Goal: Transaction & Acquisition: Book appointment/travel/reservation

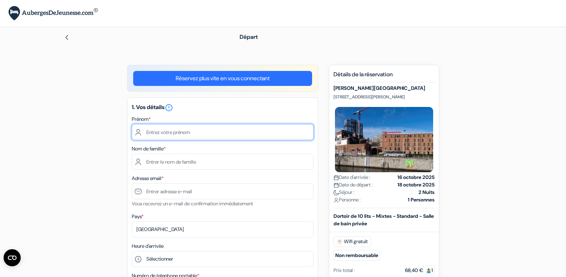
click at [178, 134] on input "text" at bounding box center [223, 132] width 182 height 16
type input "Pablo"
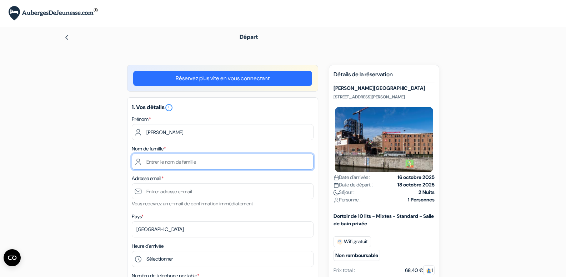
click at [189, 169] on input "text" at bounding box center [223, 162] width 182 height 16
type input "Martinez-Almoyna"
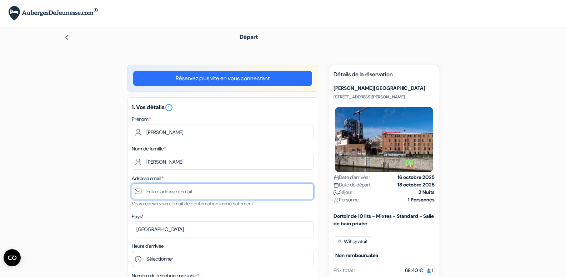
click at [191, 194] on input "text" at bounding box center [223, 191] width 182 height 16
type input "[EMAIL_ADDRESS][DOMAIN_NAME]"
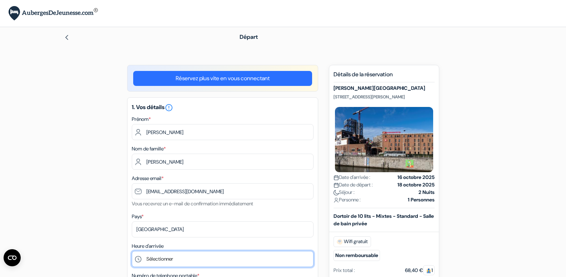
click at [181, 258] on select "Sélectionner 1:00 2:00 3:00 4:00 5:00 6:00 7:00 8:00 9:00 10:00 11:00 12:00 13:…" at bounding box center [223, 259] width 182 height 16
click at [190, 256] on select "Sélectionner 1:00 2:00 3:00 4:00 5:00 6:00 7:00 8:00 9:00 10:00 11:00 12:00 13:…" at bounding box center [223, 259] width 182 height 16
select select "14"
click at [132, 251] on select "Sélectionner 1:00 2:00 3:00 4:00 5:00 6:00 7:00 8:00 9:00 10:00 11:00 12:00 13:…" at bounding box center [223, 259] width 182 height 16
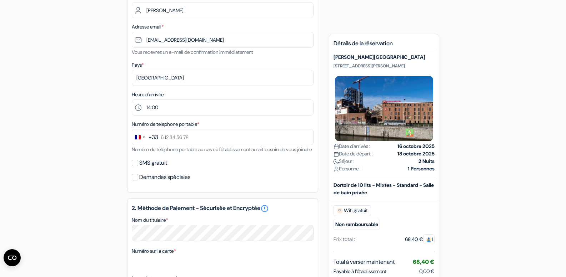
scroll to position [171, 0]
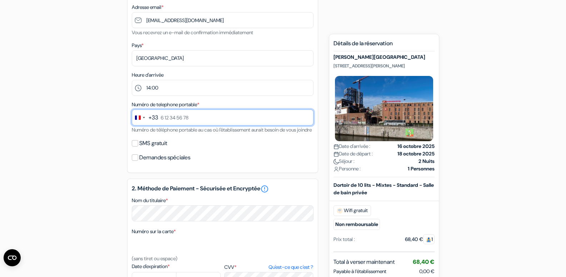
click at [207, 110] on input "text" at bounding box center [223, 118] width 182 height 16
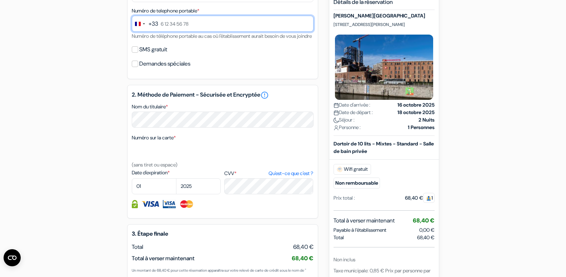
scroll to position [370, 0]
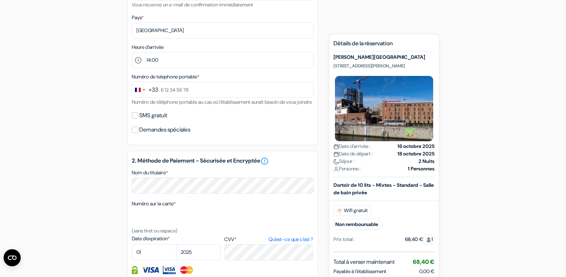
scroll to position [185, 0]
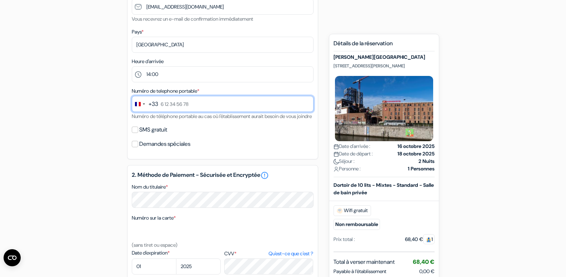
click at [171, 98] on input "text" at bounding box center [223, 104] width 182 height 16
type input "7 83 73 98 83"
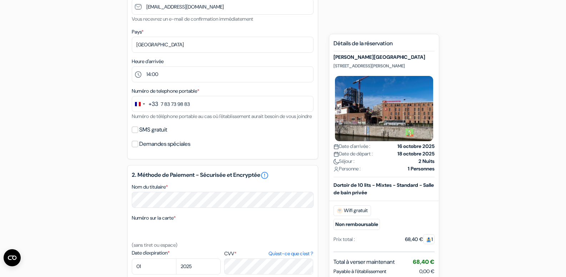
click at [90, 133] on div "add_box MEININGER Hotel Bruxelles City Center Quai du Hainaut 33, Molenbeek Sai…" at bounding box center [282, 163] width 471 height 567
click at [125, 238] on div "add_box MEININGER Hotel Bruxelles City Center Quai du Hainaut 33, Molenbeek Sai…" at bounding box center [282, 163] width 471 height 567
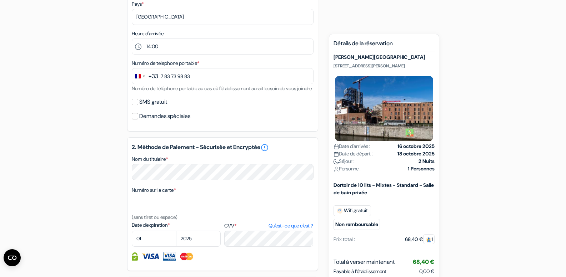
scroll to position [213, 0]
click at [150, 246] on select "01 02 03 04 05 06 07 08 09 10 11 12" at bounding box center [154, 238] width 45 height 16
click at [132, 239] on select "01 02 03 04 05 06 07 08 09 10 11 12" at bounding box center [154, 238] width 45 height 16
click at [157, 241] on select "01 02 03 04 05 06 07 08 09 10 11 12" at bounding box center [154, 238] width 45 height 16
select select "09"
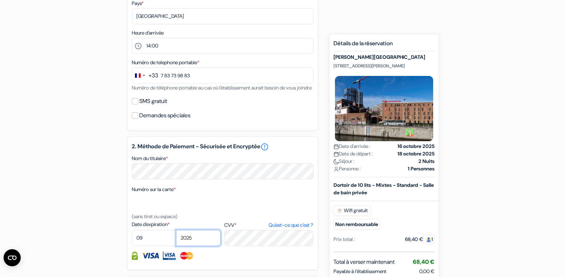
click at [195, 244] on select "2025 2026 2027 2028 2029 2030 2031 2032 2033 2034 2035 2036 2037 2038 2039 2040…" at bounding box center [198, 238] width 45 height 16
select select "2028"
click at [176, 239] on select "2025 2026 2027 2028 2029 2030 2031 2032 2033 2034 2035 2036 2037 2038 2039 2040…" at bounding box center [198, 238] width 45 height 16
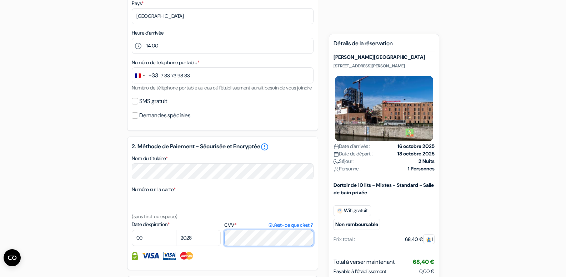
scroll to position [0, 0]
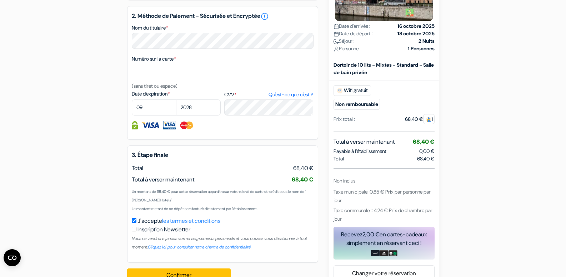
scroll to position [370, 0]
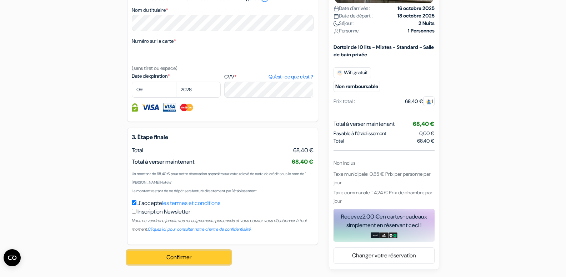
click at [172, 253] on button "Confirmer Loading..." at bounding box center [178, 258] width 103 height 14
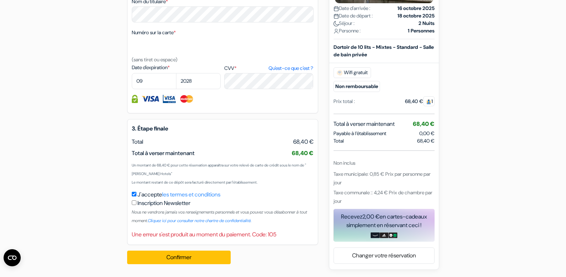
click at [207, 258] on div "Confirmer Loading... Traitement de la demande..." at bounding box center [182, 257] width 111 height 25
click at [208, 261] on button "Confirmer Loading..." at bounding box center [178, 258] width 103 height 14
